Goal: Entertainment & Leisure: Consume media (video, audio)

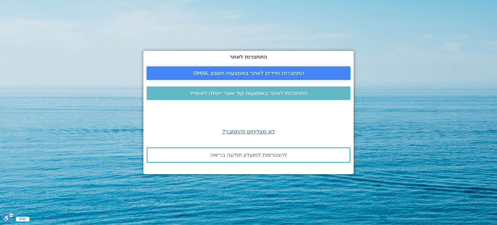
click at [254, 71] on span "התחברות מיידית לאתר באמצעות חשבון GMAIL" at bounding box center [248, 73] width 111 height 6
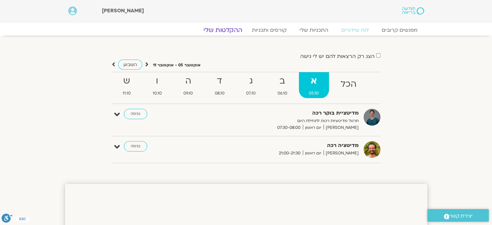
click at [227, 31] on link "ההקלטות שלי" at bounding box center [223, 30] width 54 height 8
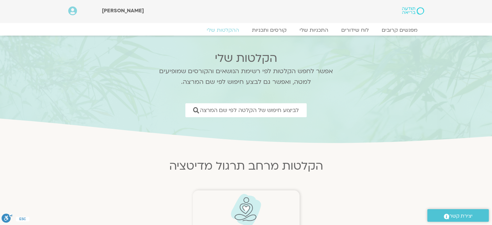
click at [246, 213] on img at bounding box center [246, 210] width 32 height 33
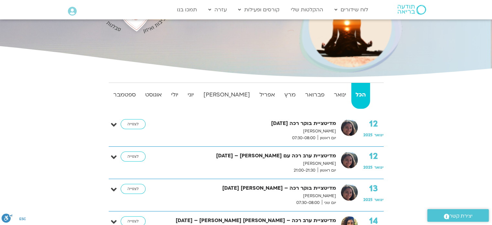
scroll to position [129, 0]
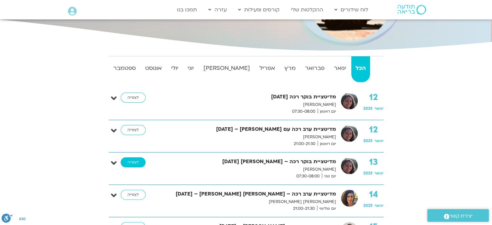
click at [131, 159] on link "לצפייה" at bounding box center [133, 162] width 25 height 10
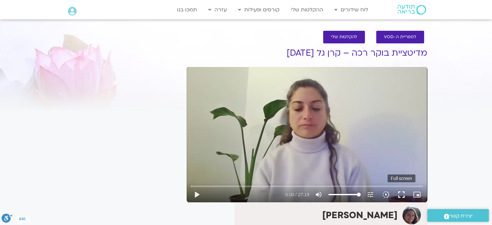
click at [400, 195] on button "fullscreen" at bounding box center [402, 195] width 16 height 16
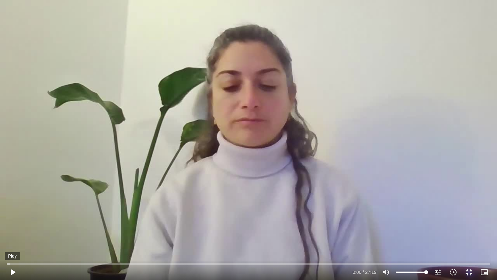
click at [12, 271] on button "play_arrow" at bounding box center [13, 272] width 16 height 16
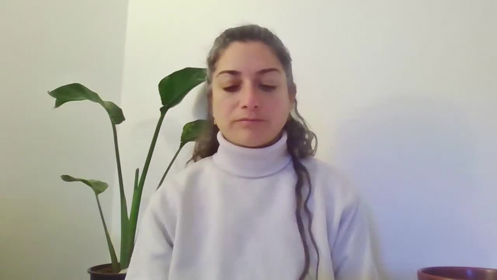
click at [12, 269] on button "pause" at bounding box center [13, 272] width 16 height 16
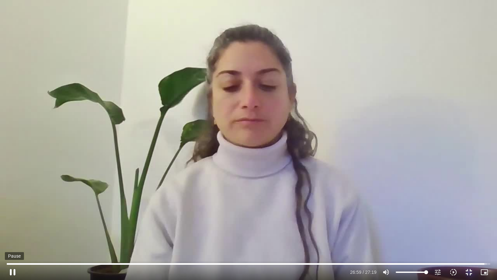
click at [12, 274] on button "pause" at bounding box center [13, 272] width 16 height 16
type input "1620.185363"
click at [472, 273] on button "fullscreen_exit" at bounding box center [469, 272] width 16 height 16
